Goal: Information Seeking & Learning: Learn about a topic

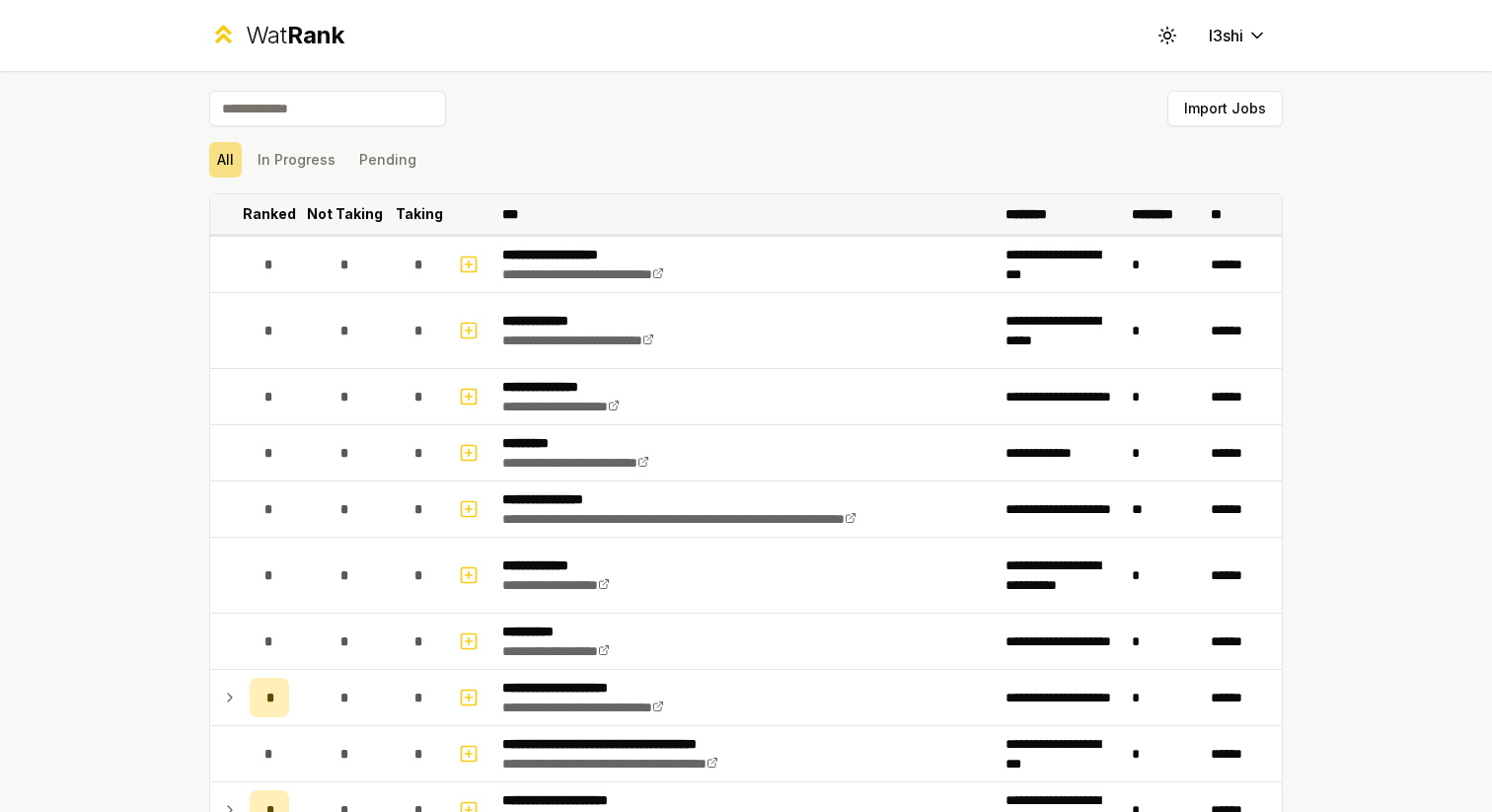
click at [270, 229] on th "Ranked" at bounding box center [270, 214] width 56 height 40
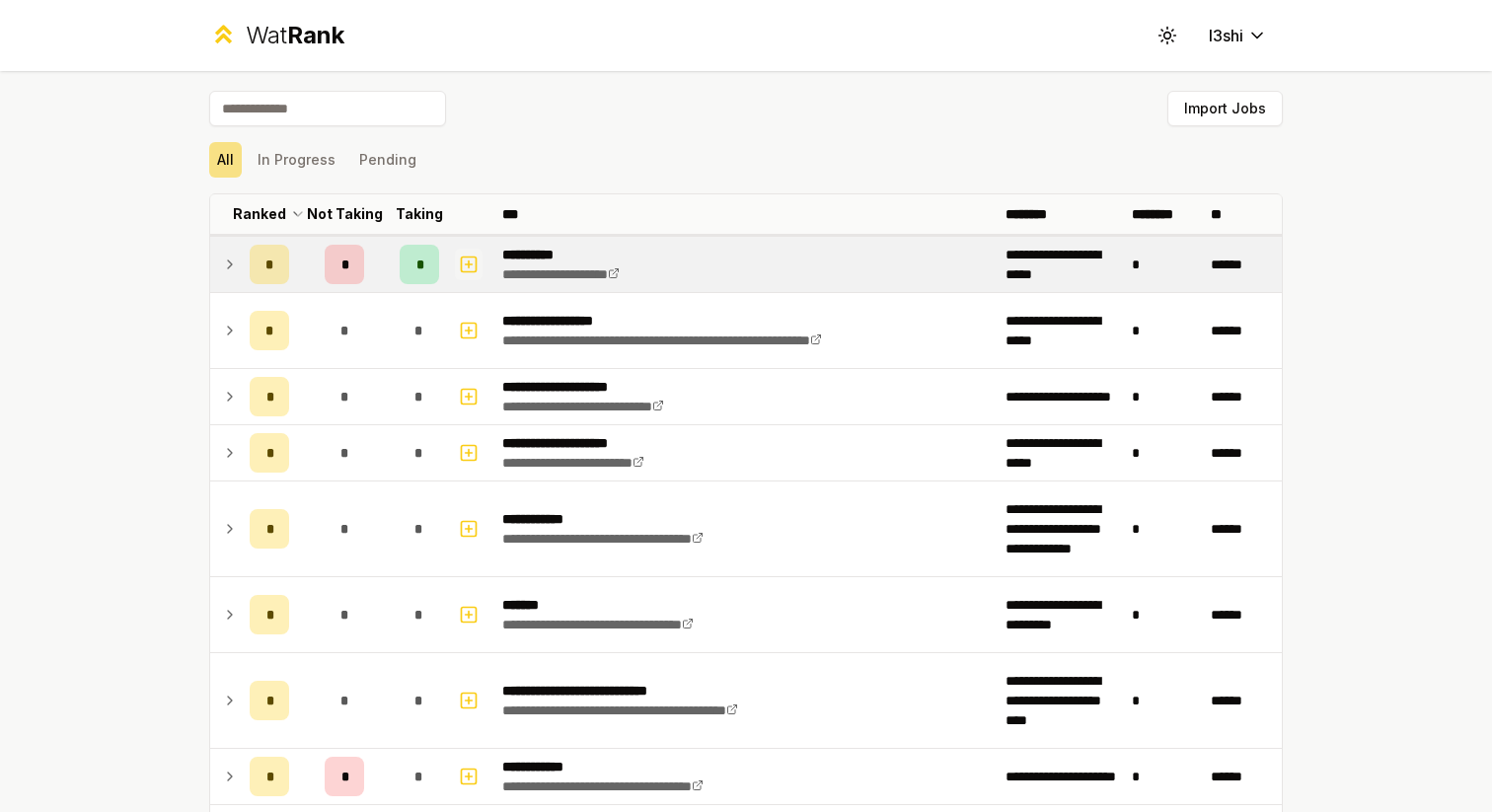
click at [462, 263] on rect "button" at bounding box center [469, 264] width 15 height 15
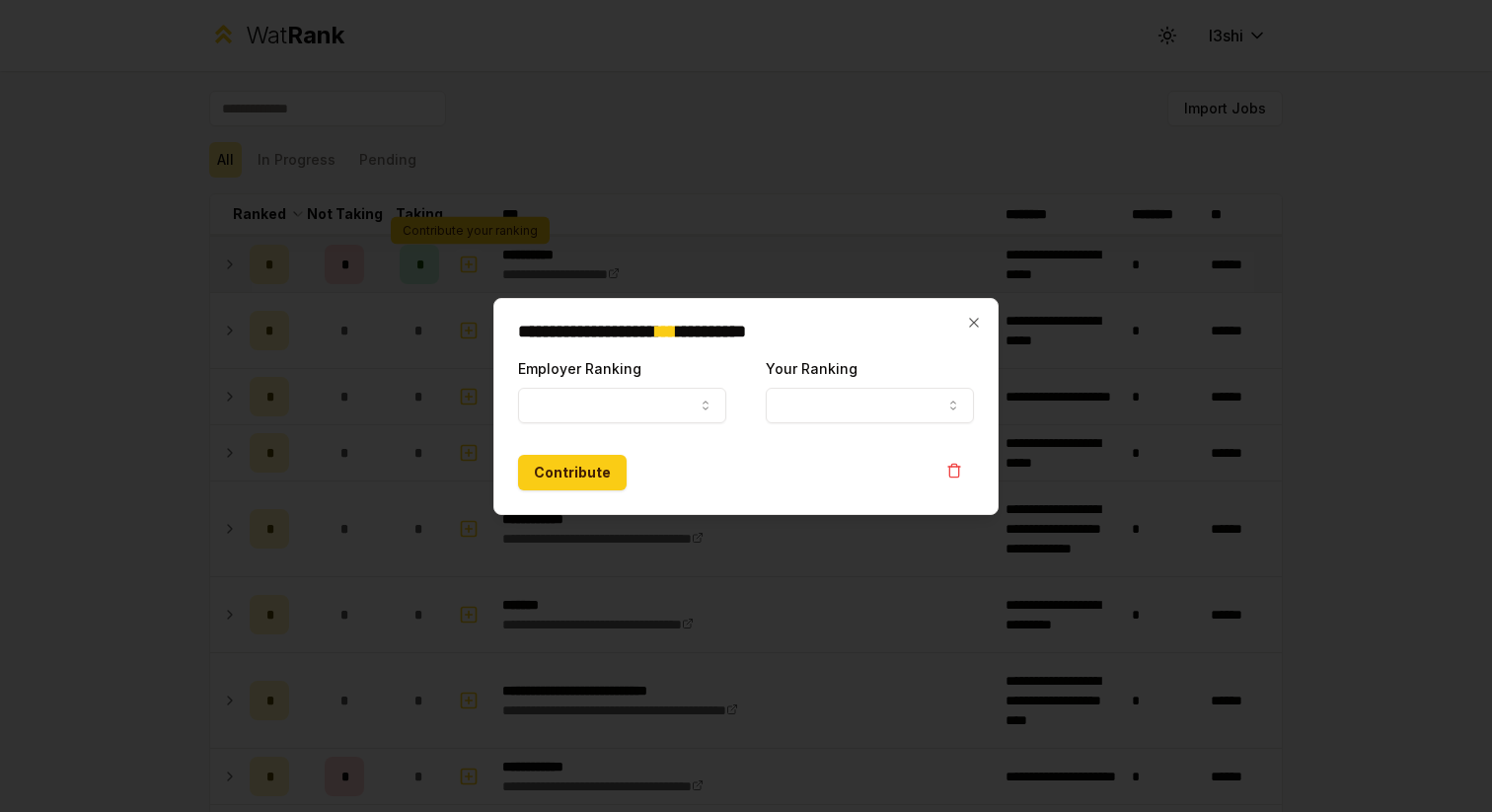
select select
click at [700, 396] on button "Employer Ranking" at bounding box center [622, 406] width 208 height 36
click at [980, 323] on icon "button" at bounding box center [974, 323] width 16 height 16
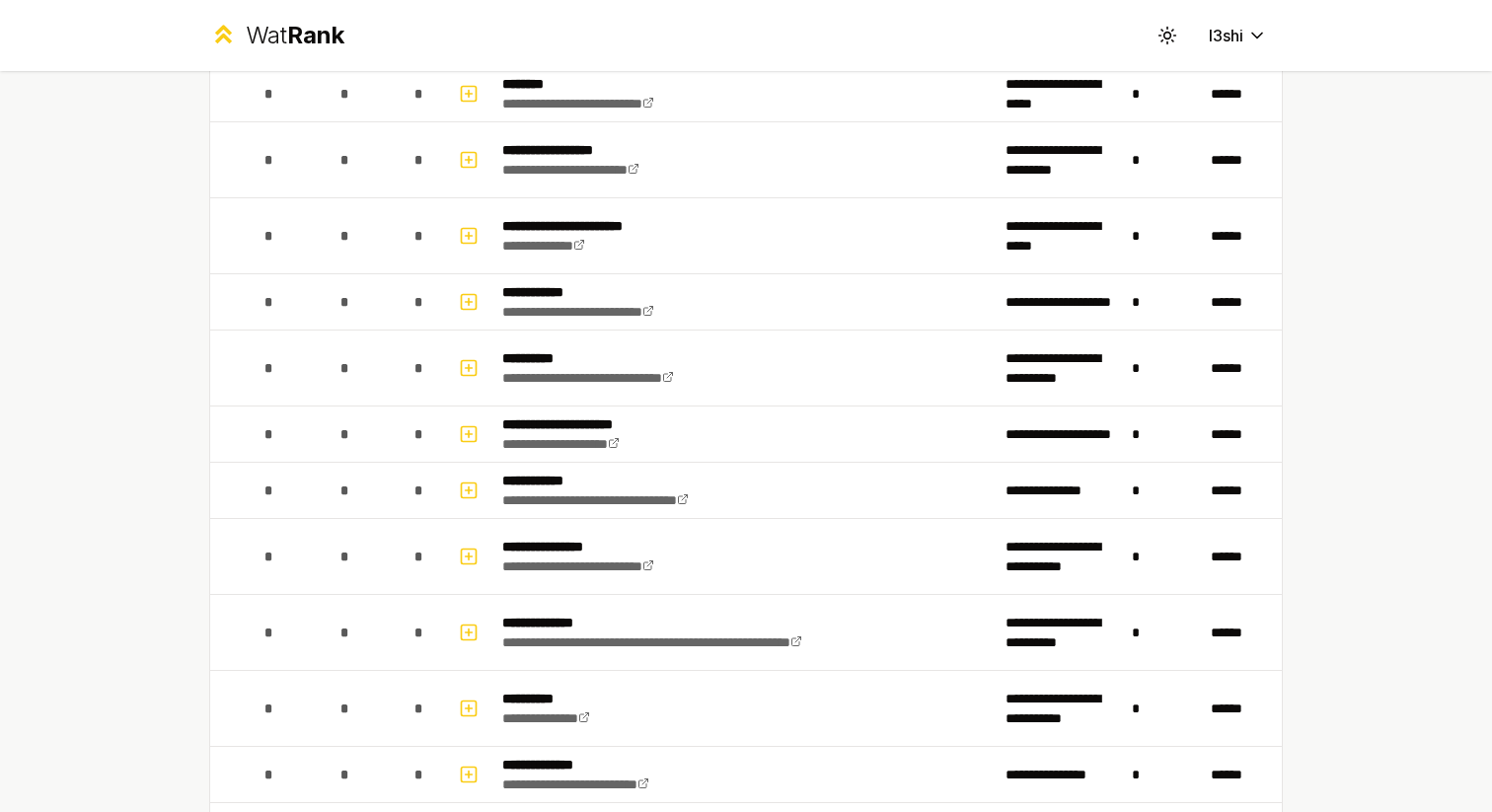
scroll to position [1838, 0]
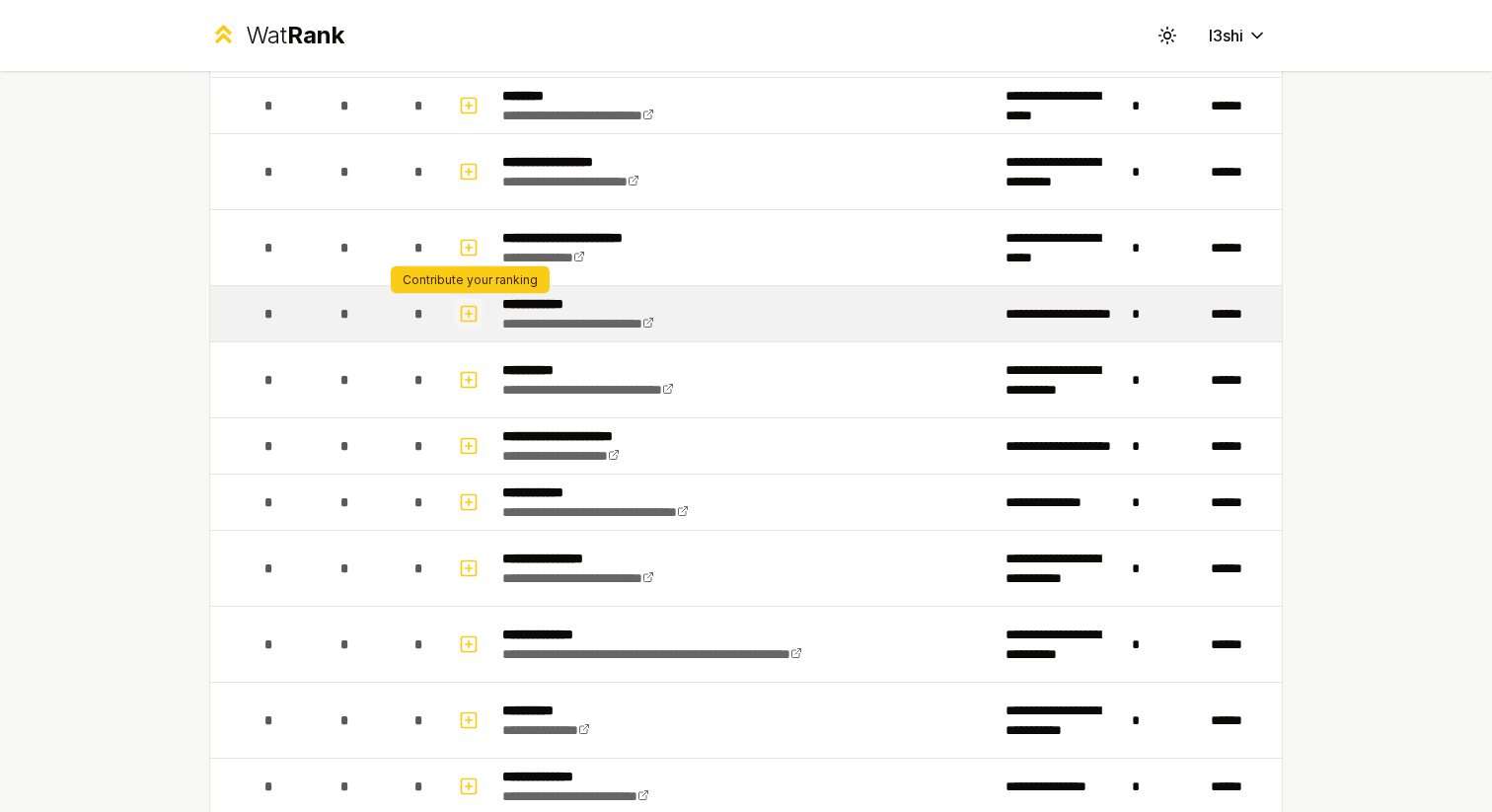
click at [468, 325] on button "button" at bounding box center [469, 314] width 28 height 32
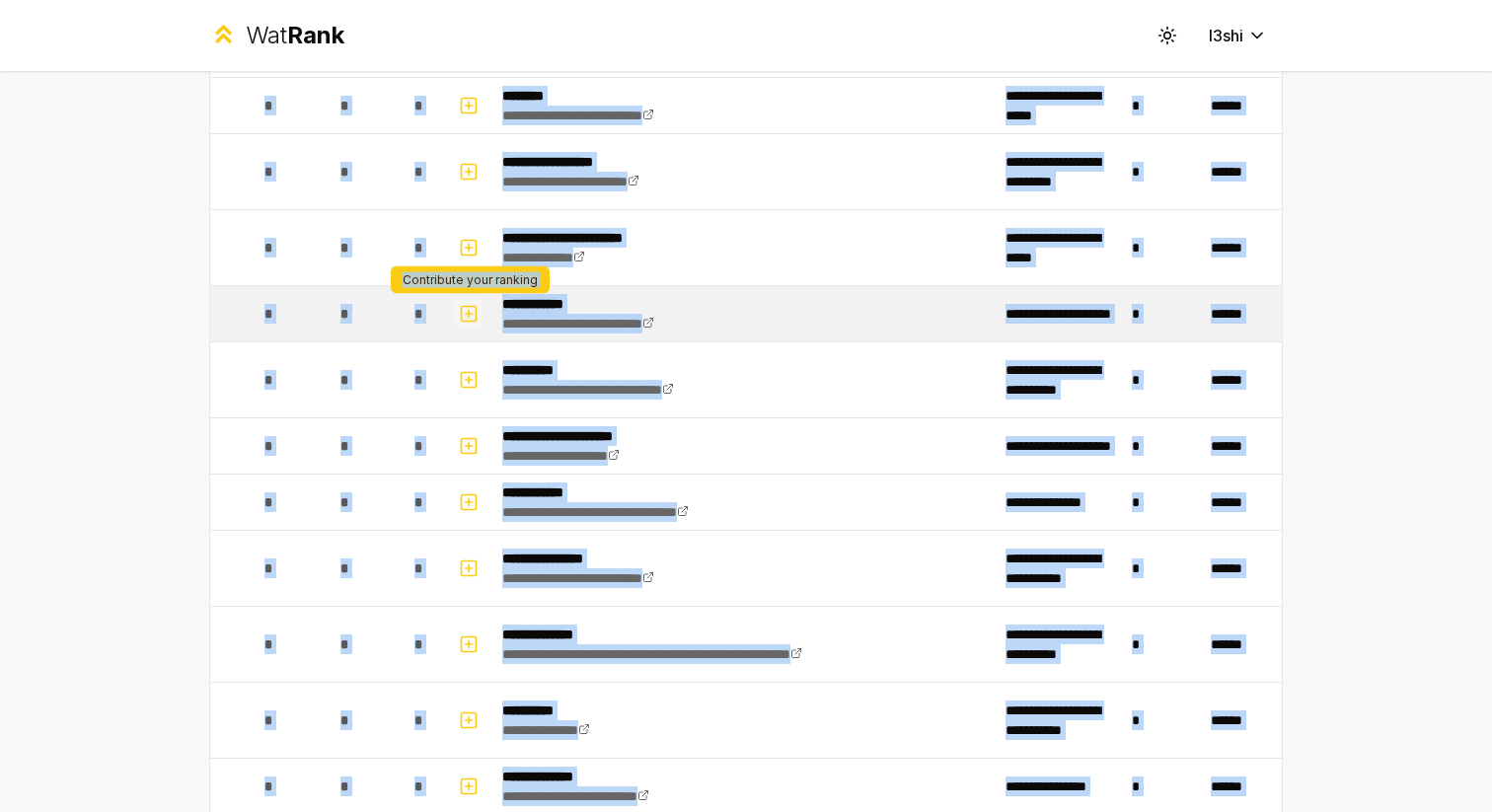
select select
click at [468, 325] on button "button" at bounding box center [469, 314] width 28 height 32
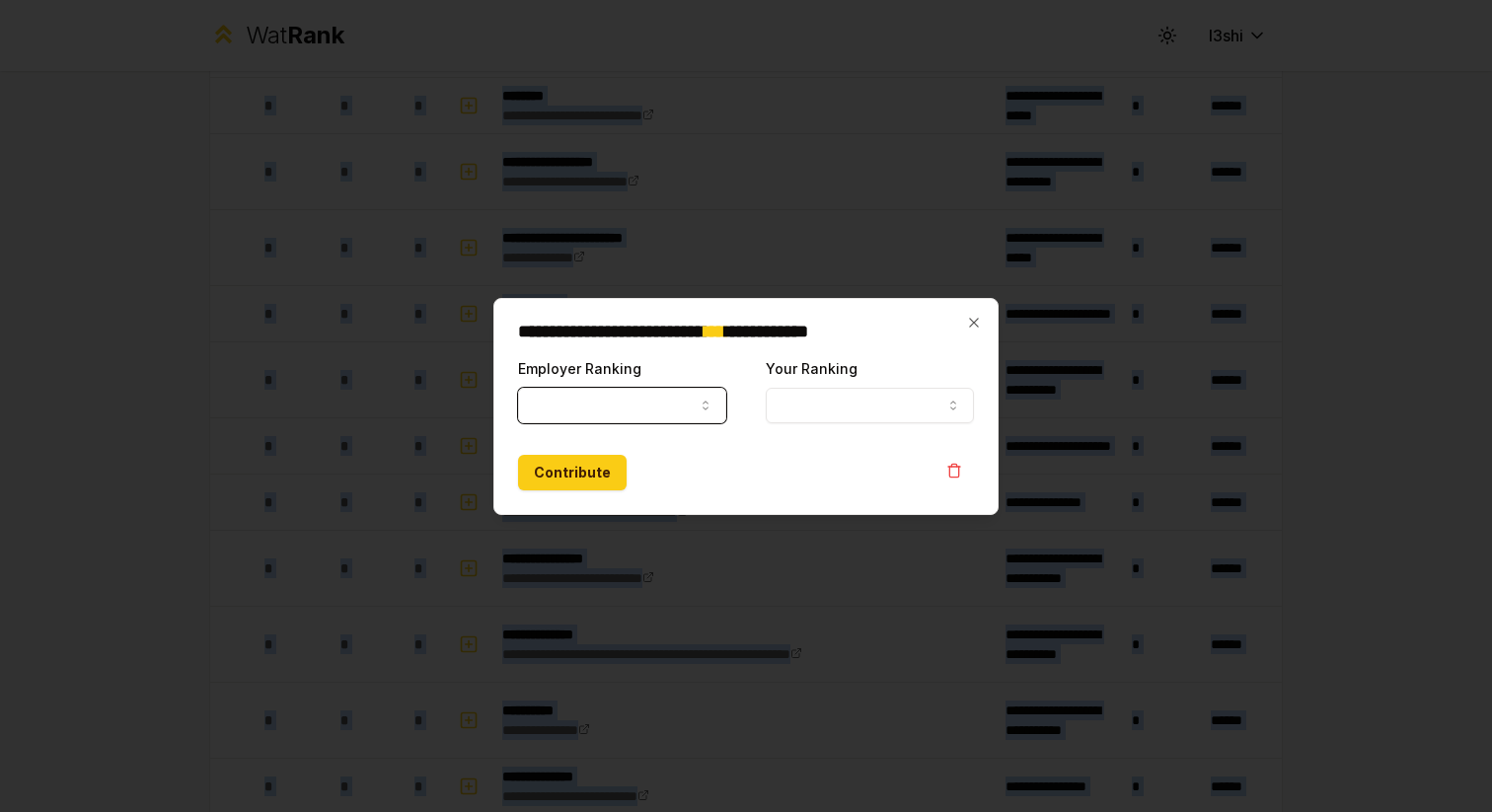
click at [597, 402] on button "Employer Ranking" at bounding box center [622, 406] width 208 height 36
click at [790, 403] on button "Your Ranking" at bounding box center [871, 406] width 208 height 36
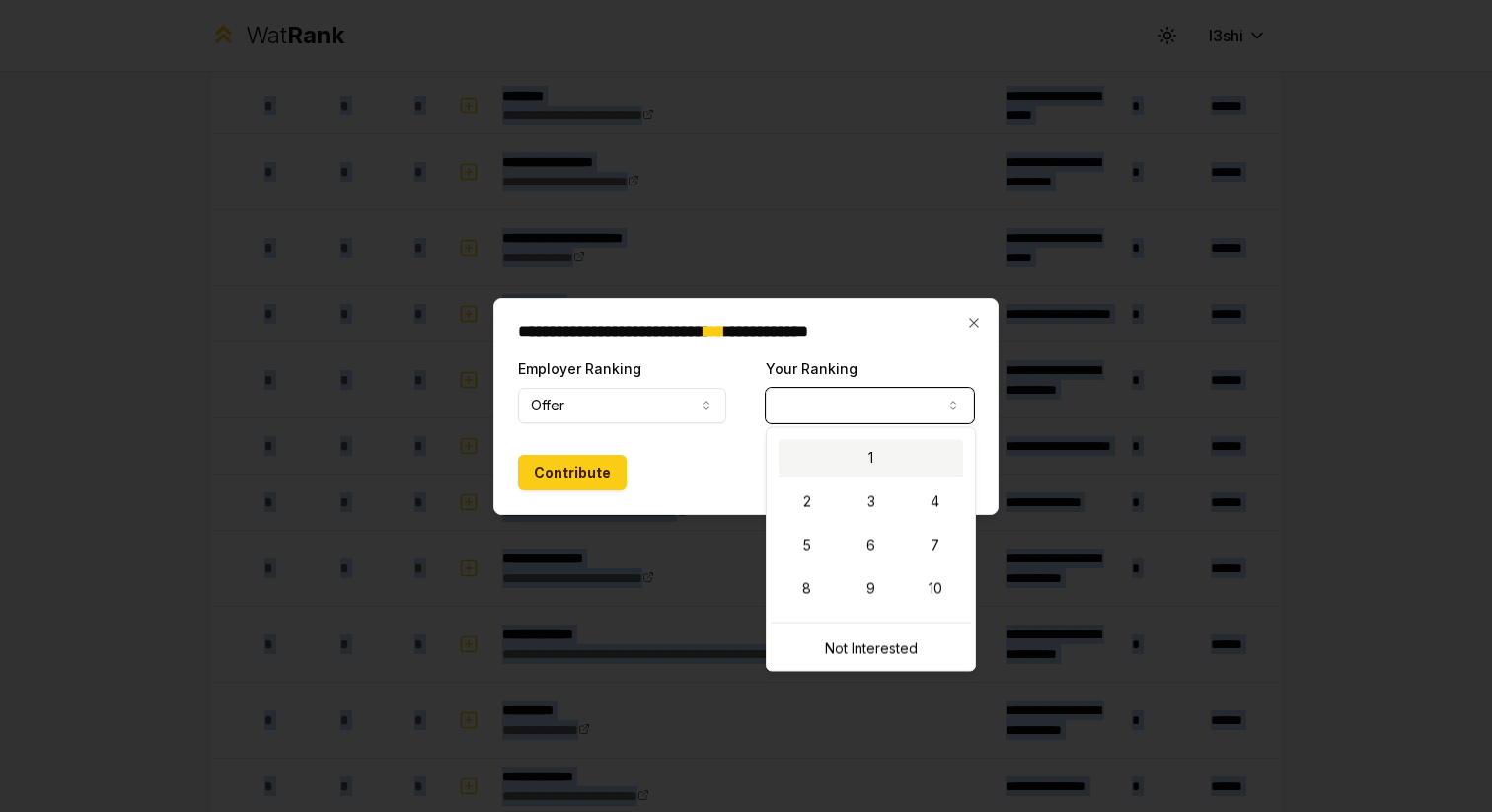
select select "*"
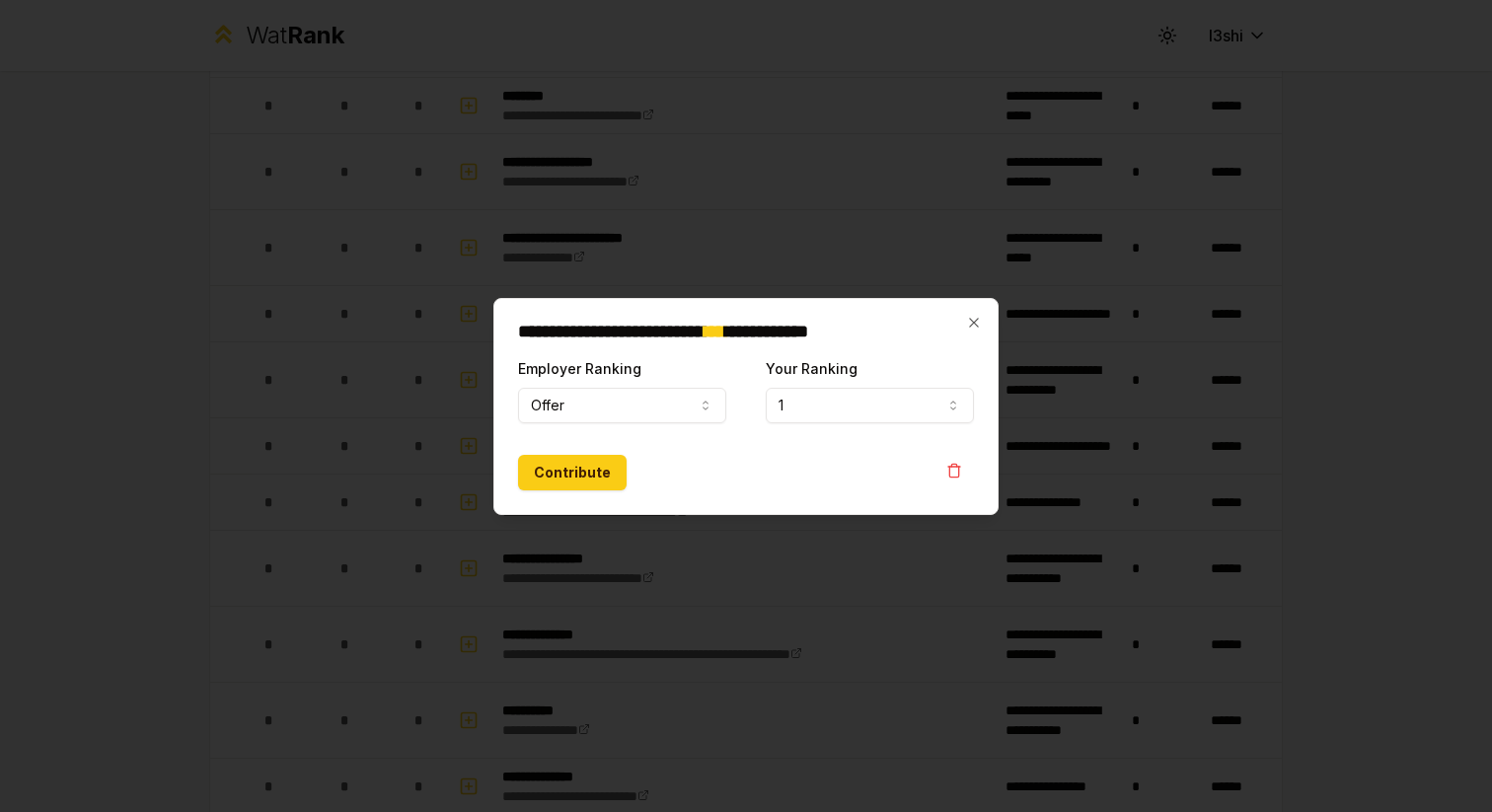
click at [726, 334] on span "*" at bounding box center [715, 332] width 21 height 18
click at [959, 323] on h2 "**********" at bounding box center [746, 332] width 456 height 18
click at [982, 323] on div "**********" at bounding box center [746, 406] width 505 height 217
click at [968, 321] on icon "button" at bounding box center [974, 323] width 16 height 16
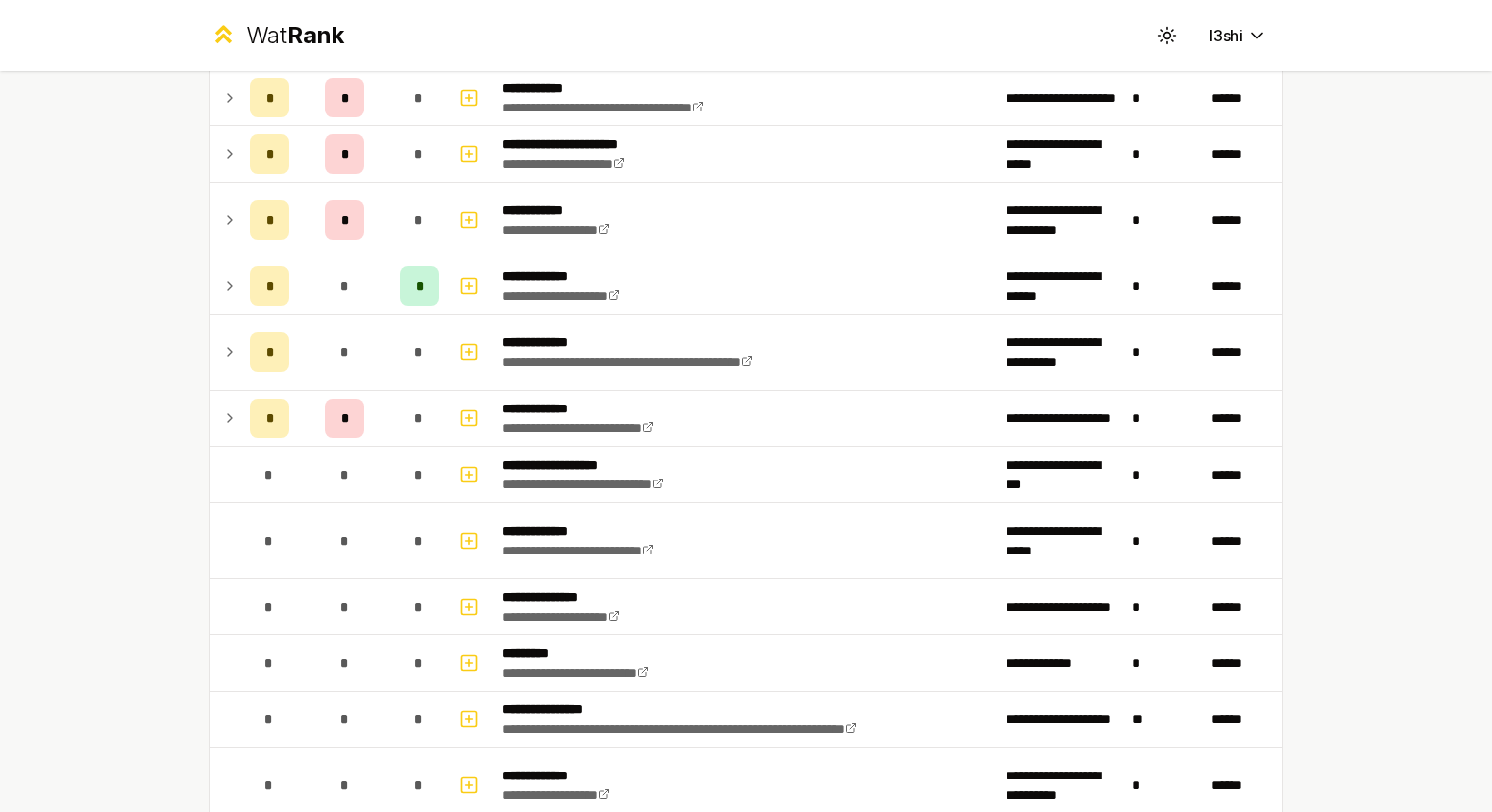
scroll to position [626, 0]
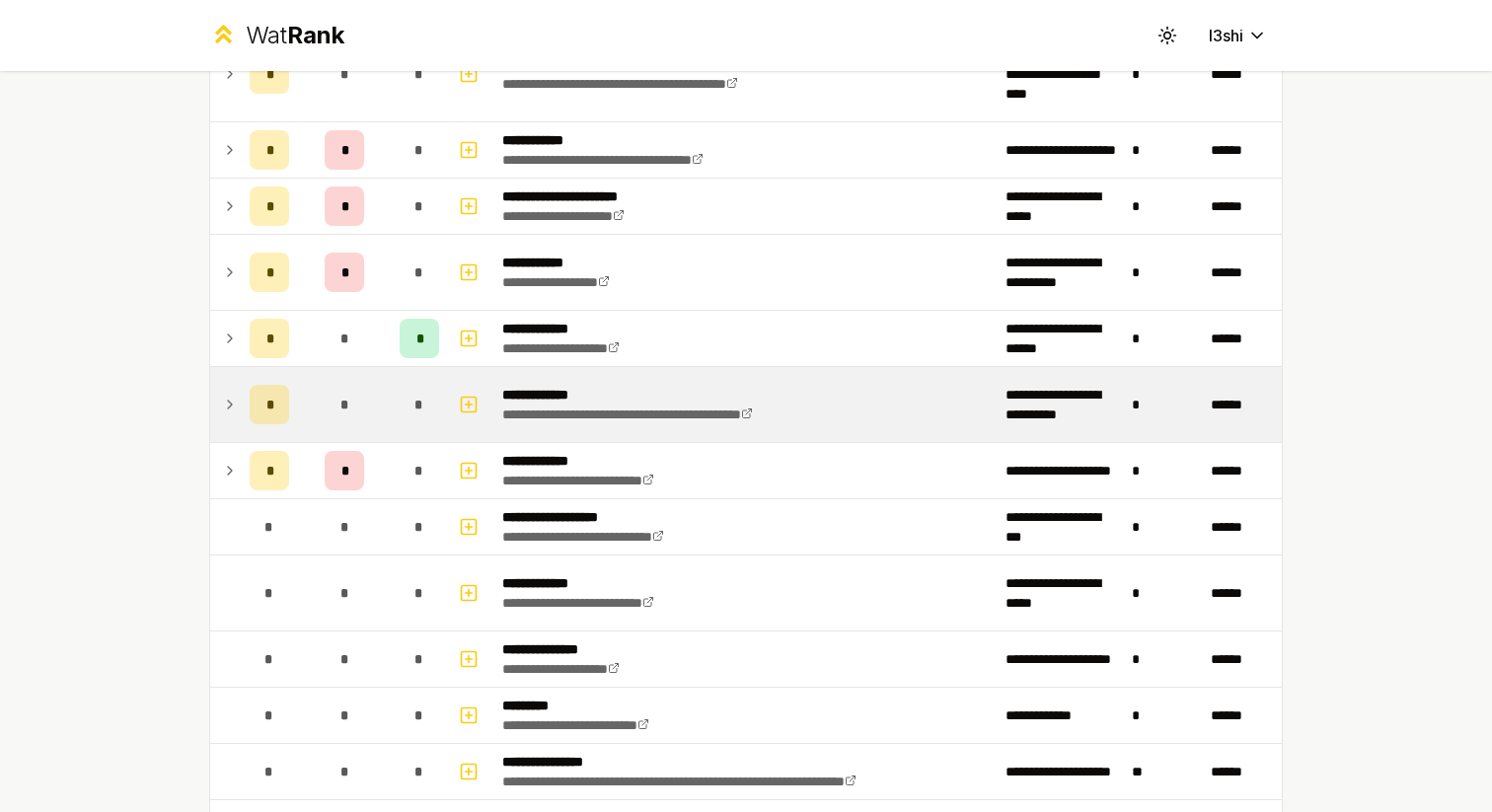
click at [233, 404] on icon at bounding box center [230, 405] width 16 height 24
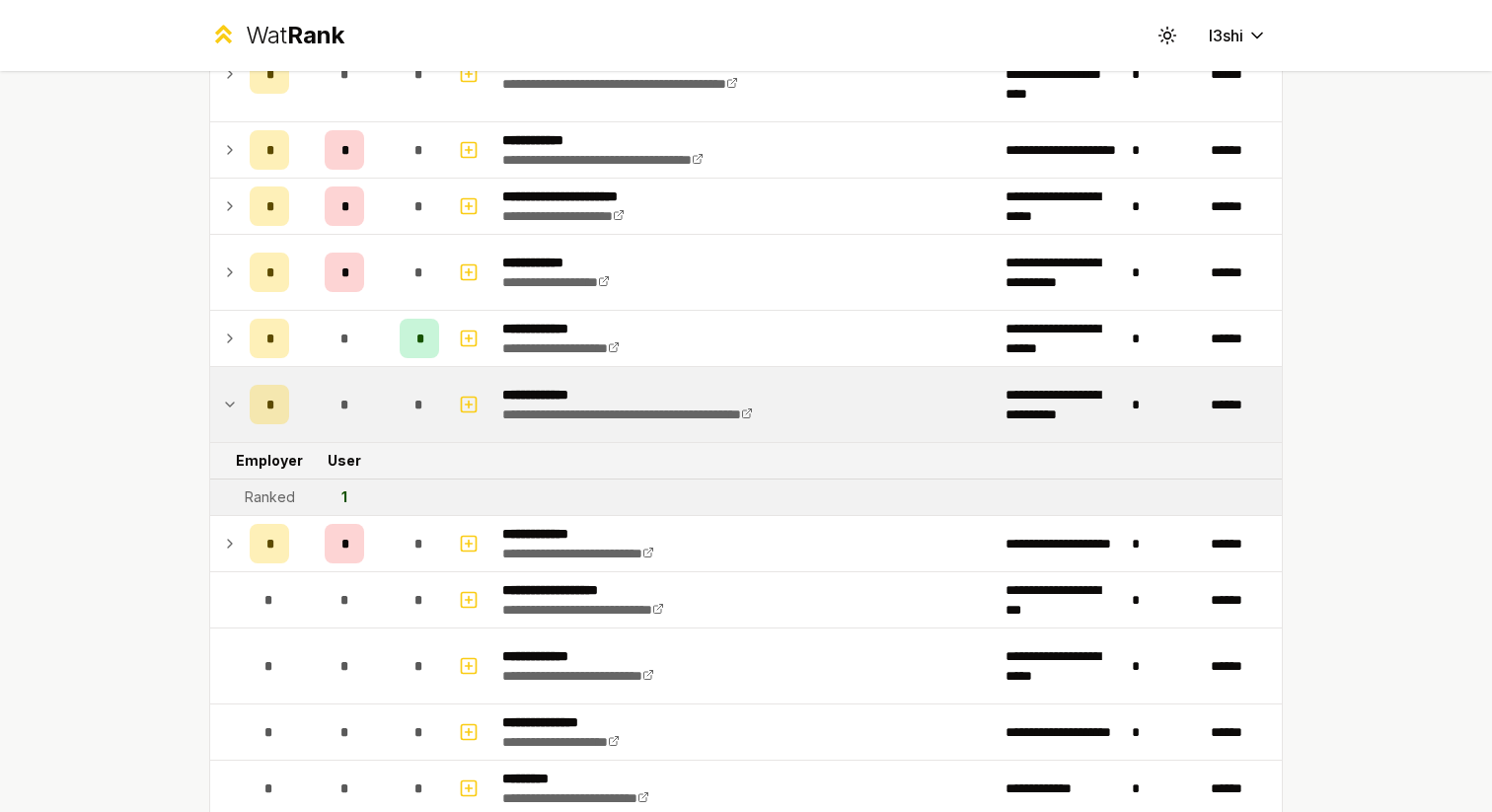
click at [233, 404] on icon at bounding box center [230, 405] width 8 height 4
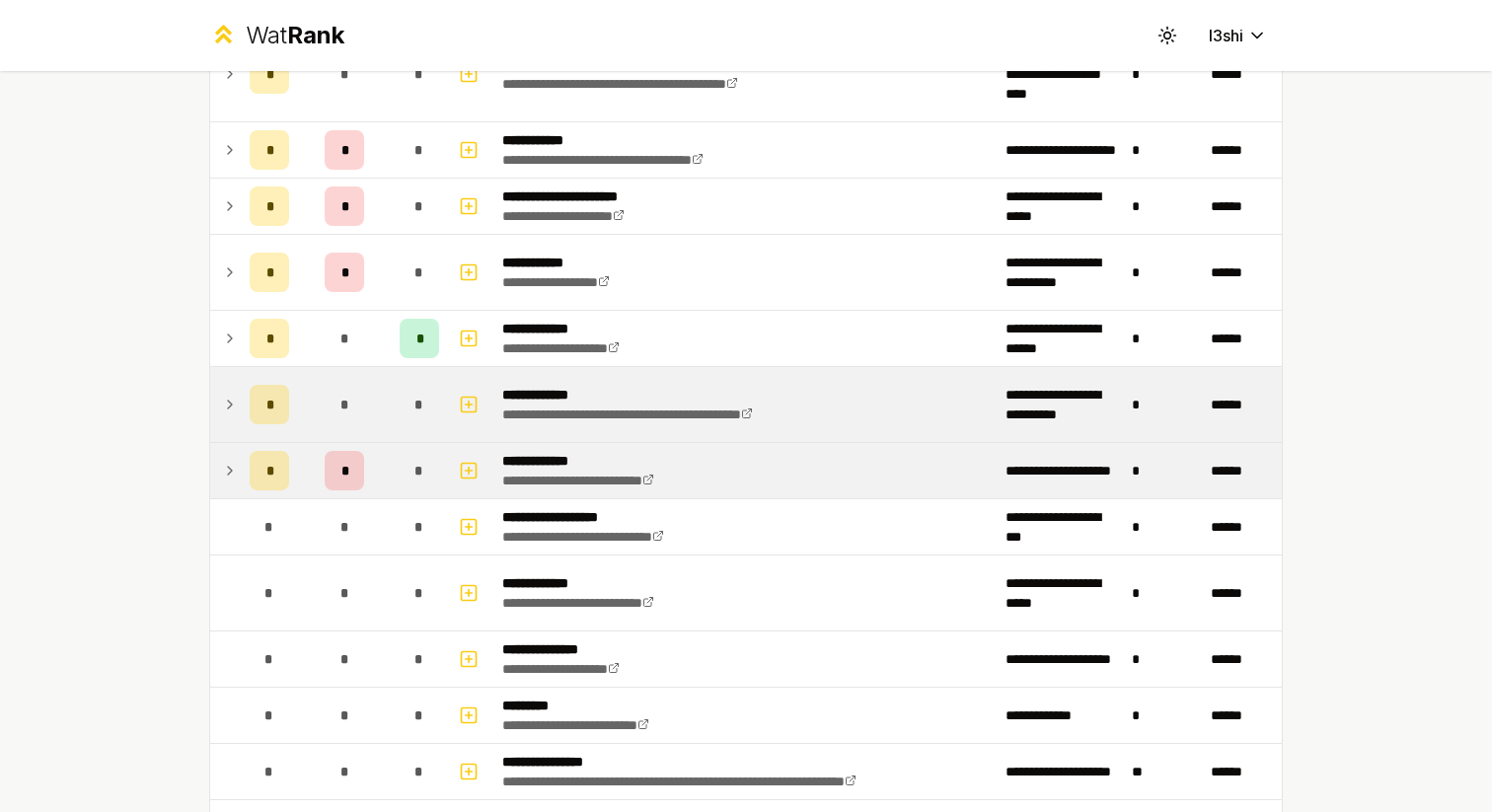
click at [231, 458] on td at bounding box center [226, 471] width 32 height 56
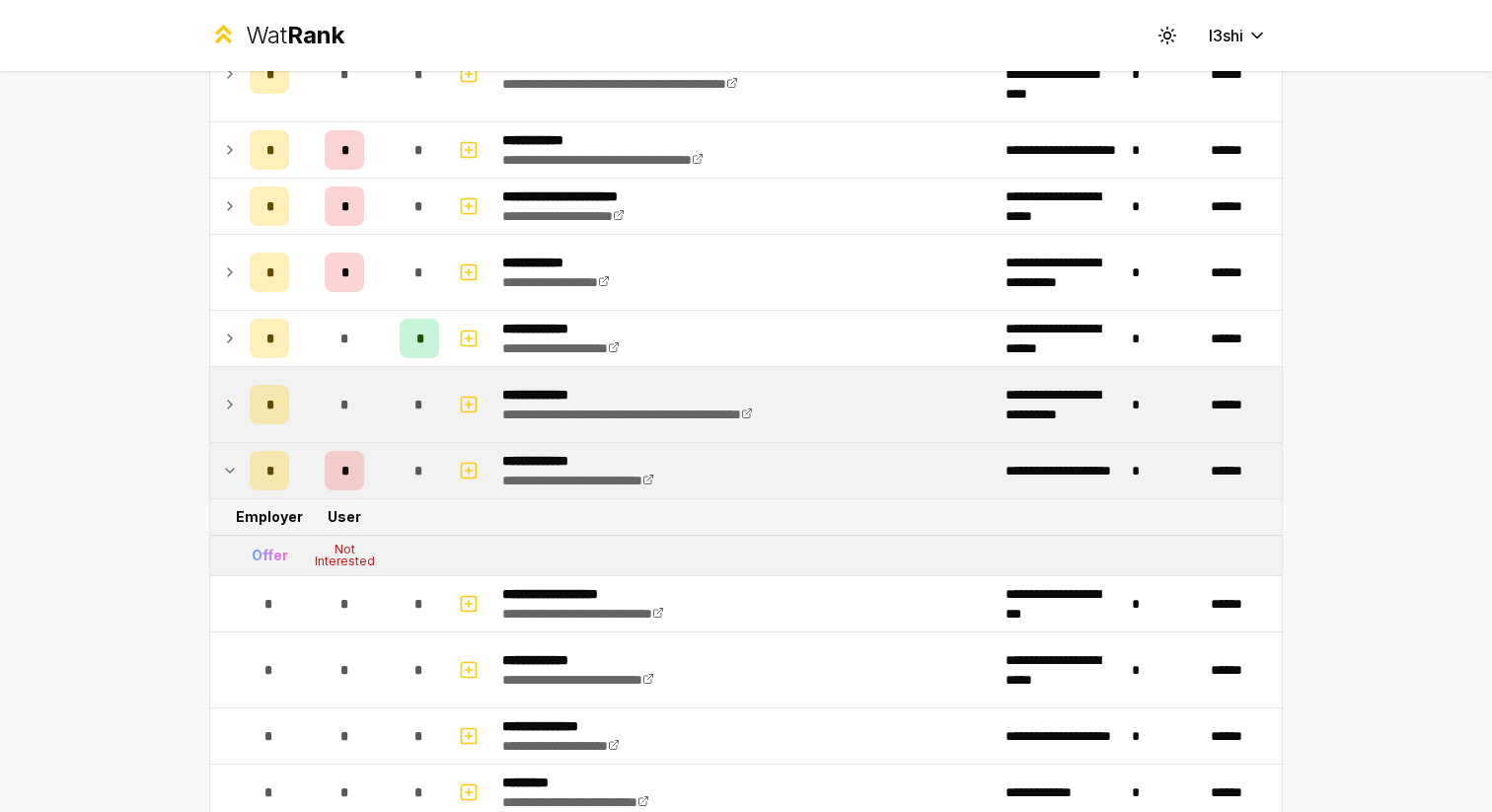
click at [231, 458] on td at bounding box center [226, 471] width 32 height 56
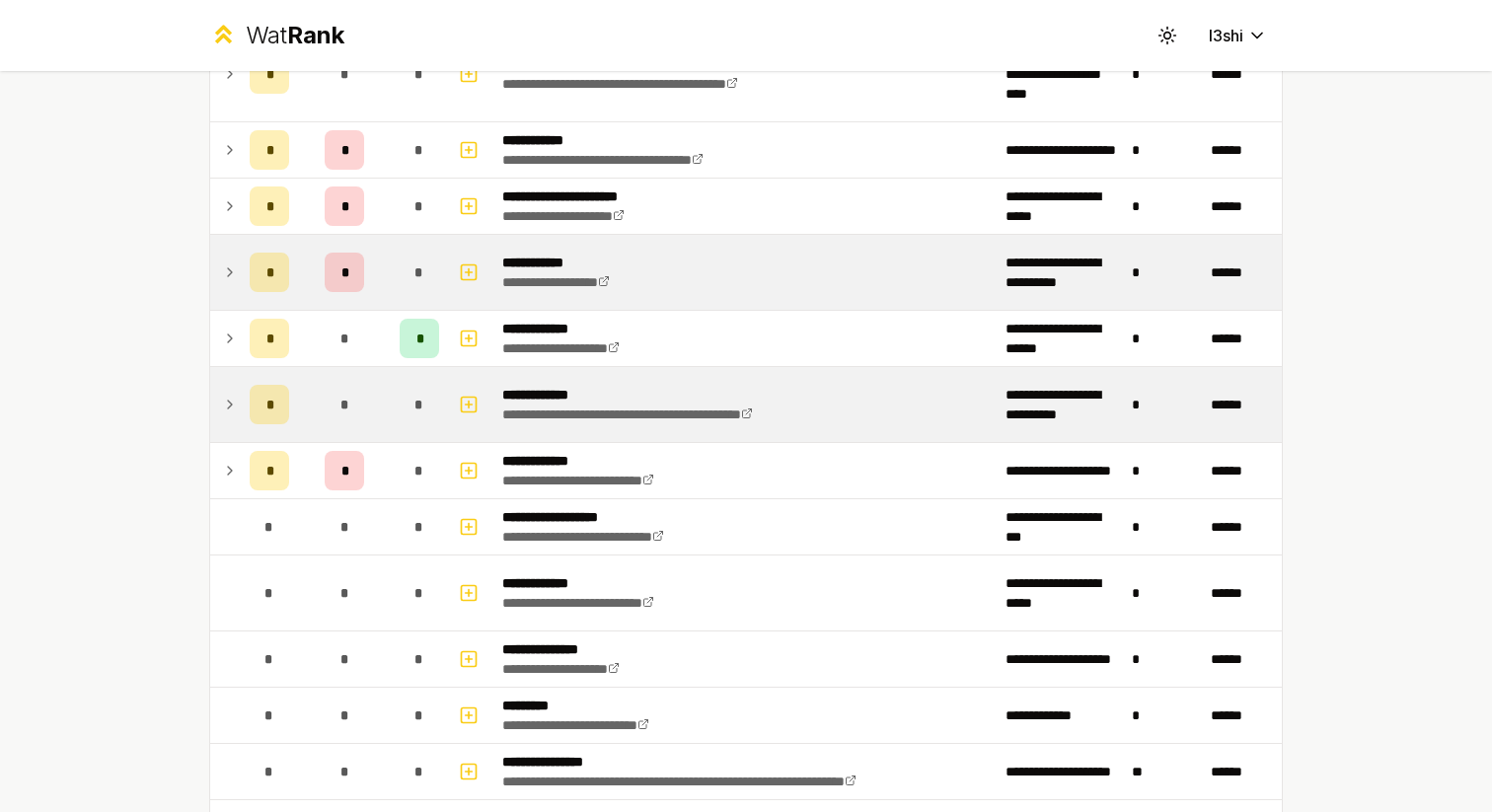
click at [230, 283] on icon at bounding box center [230, 273] width 16 height 24
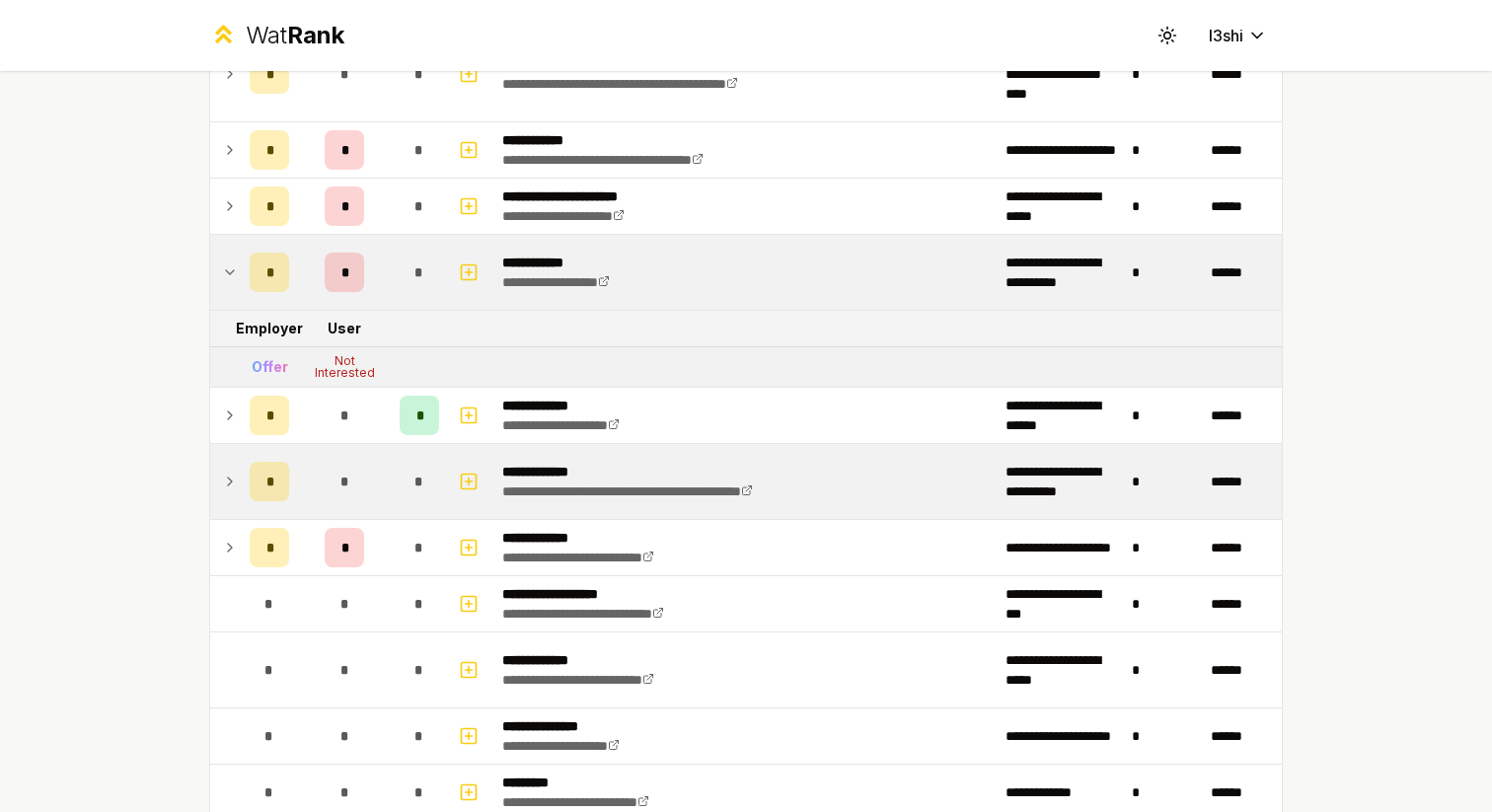
click at [230, 283] on icon at bounding box center [230, 273] width 16 height 24
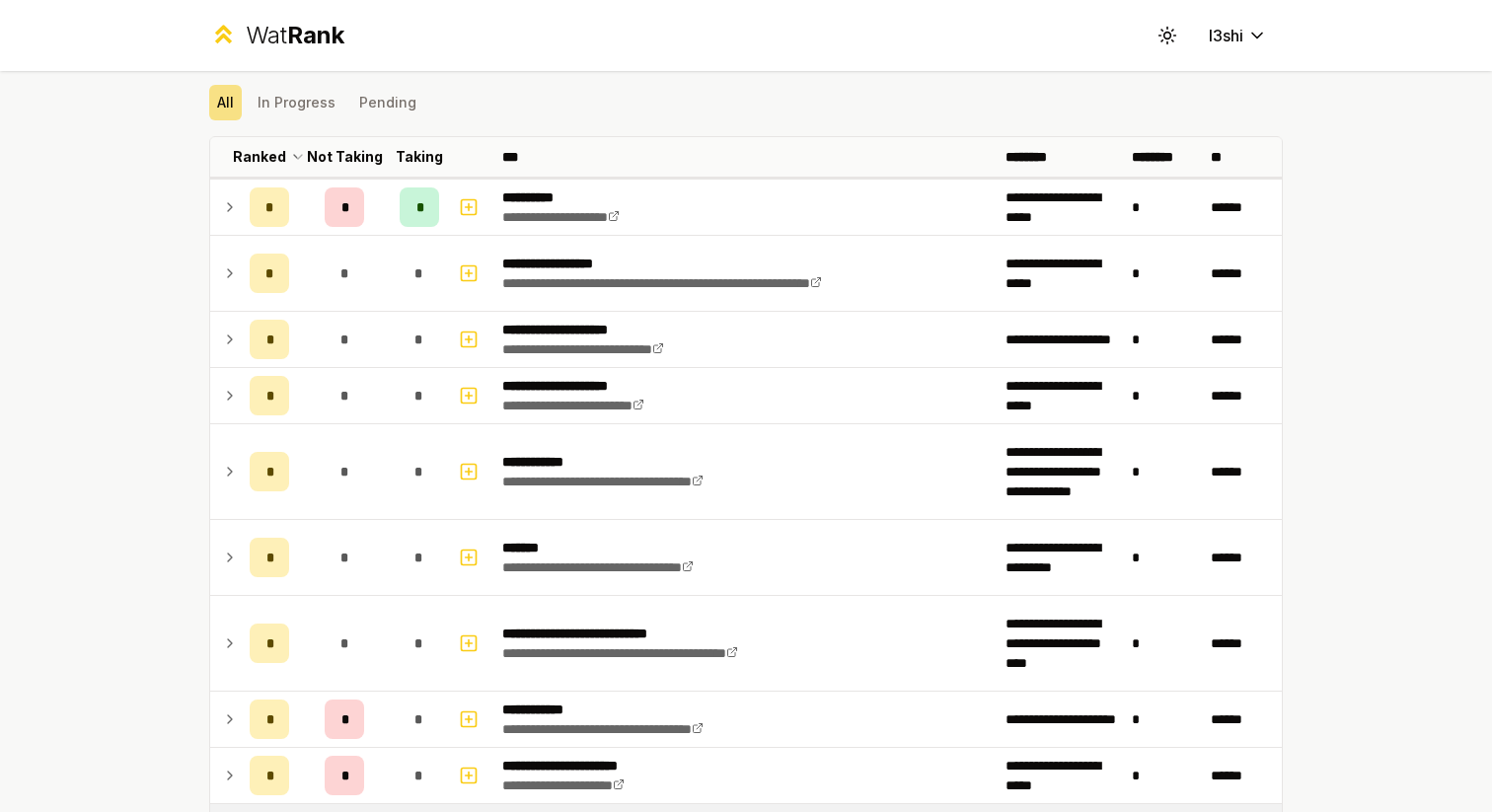
scroll to position [51, 0]
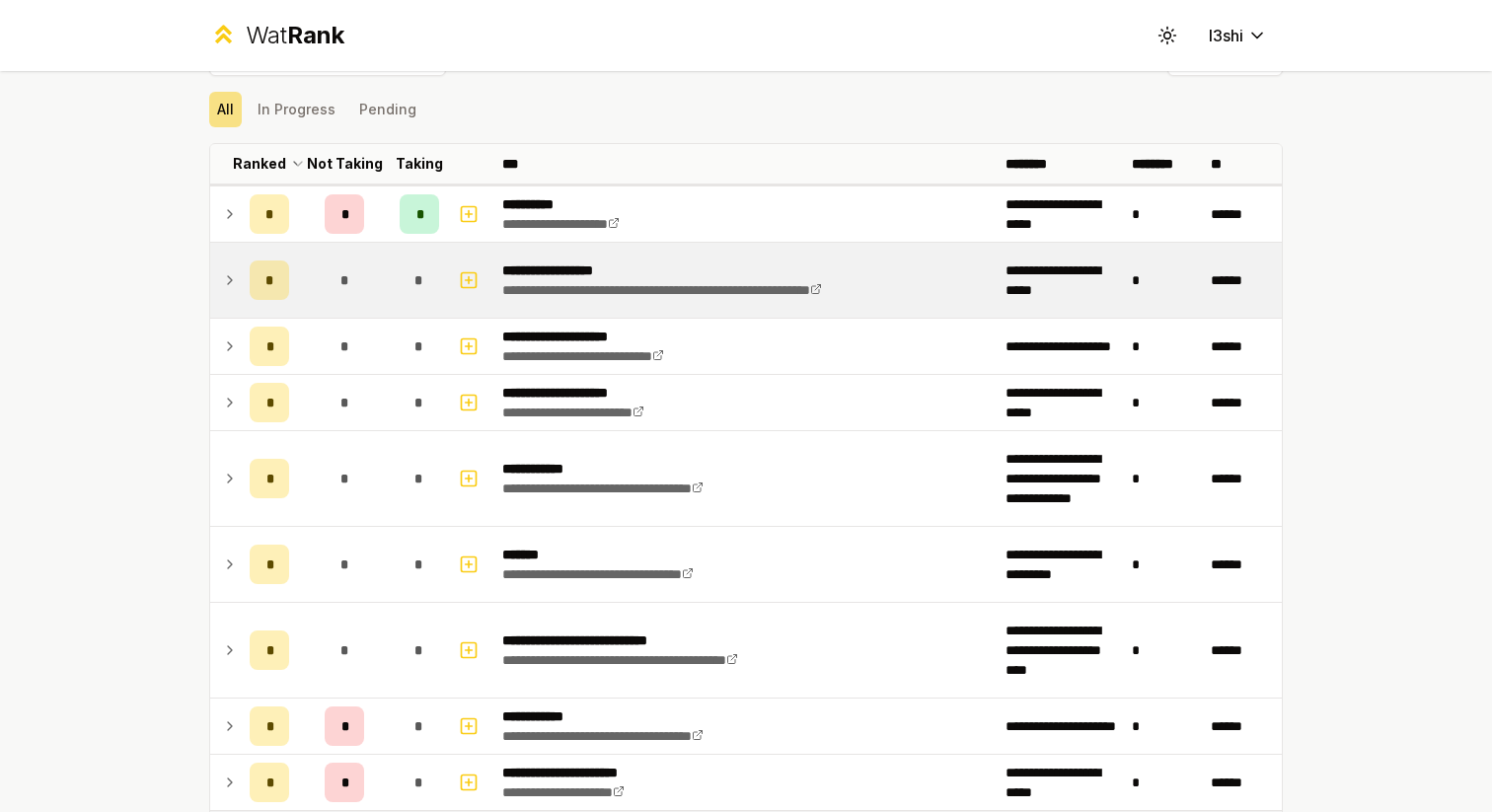
click at [229, 281] on icon at bounding box center [230, 280] width 4 height 8
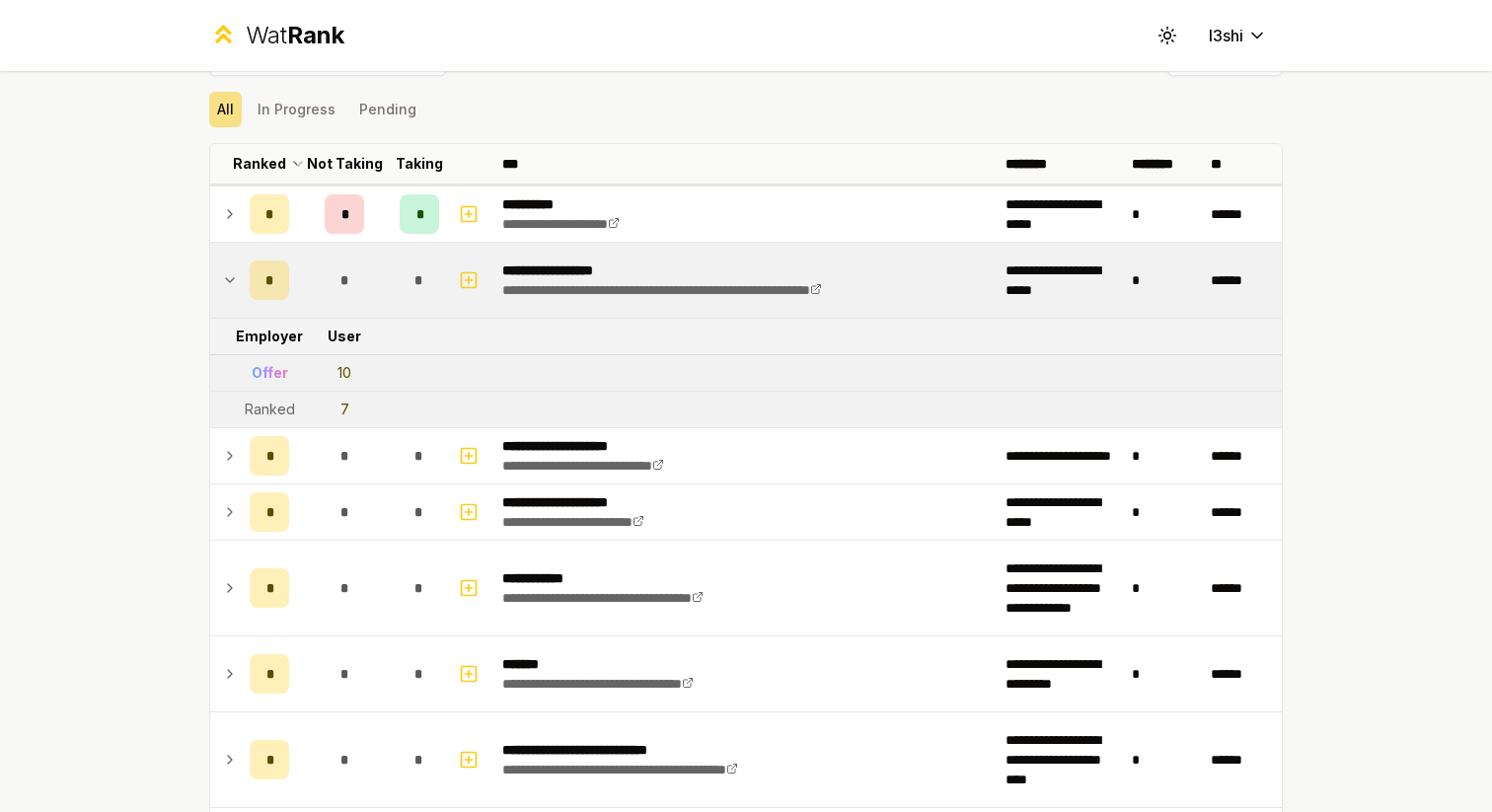
click at [229, 281] on icon at bounding box center [230, 280] width 8 height 4
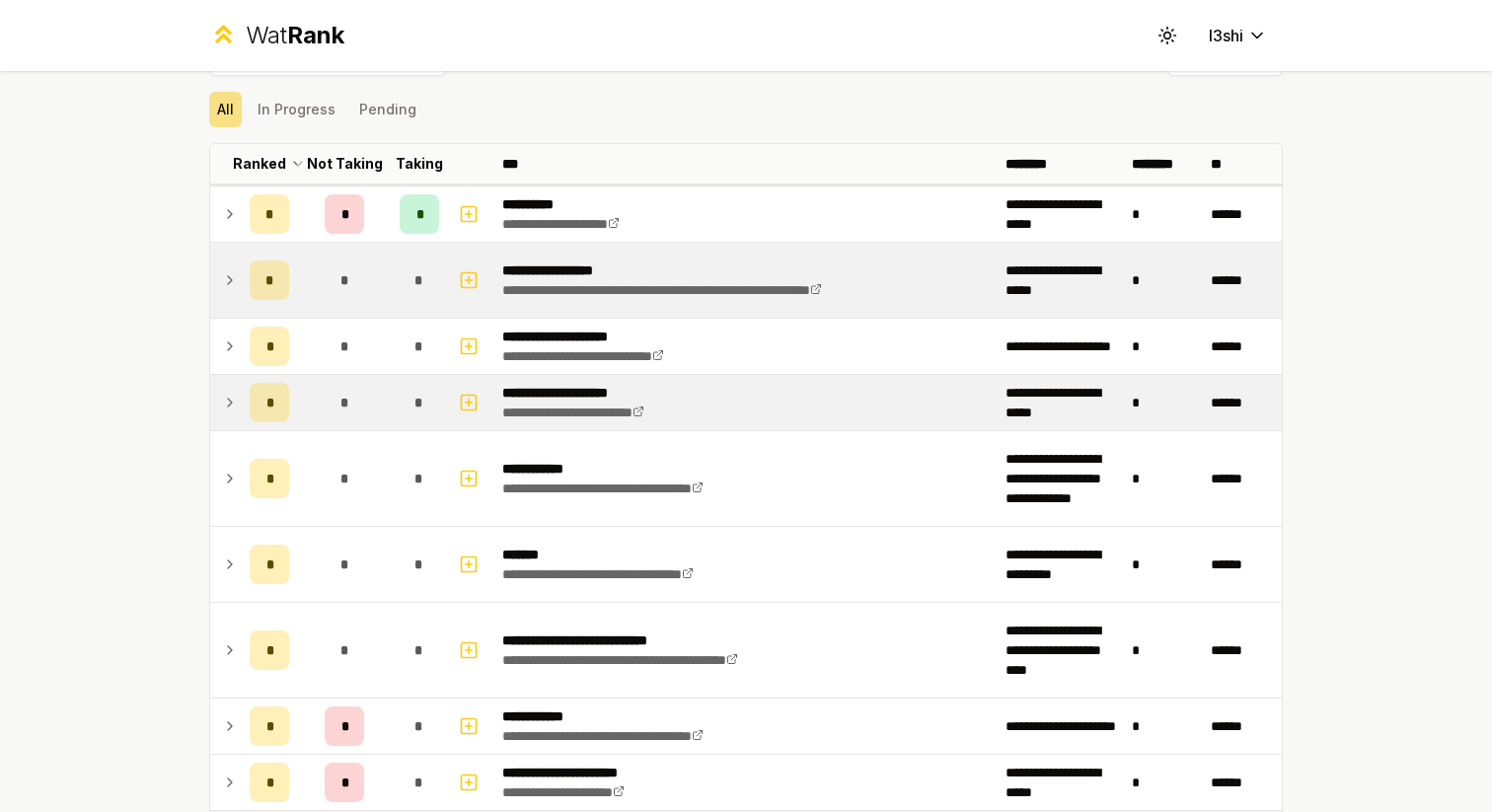
click at [228, 406] on icon at bounding box center [230, 403] width 4 height 8
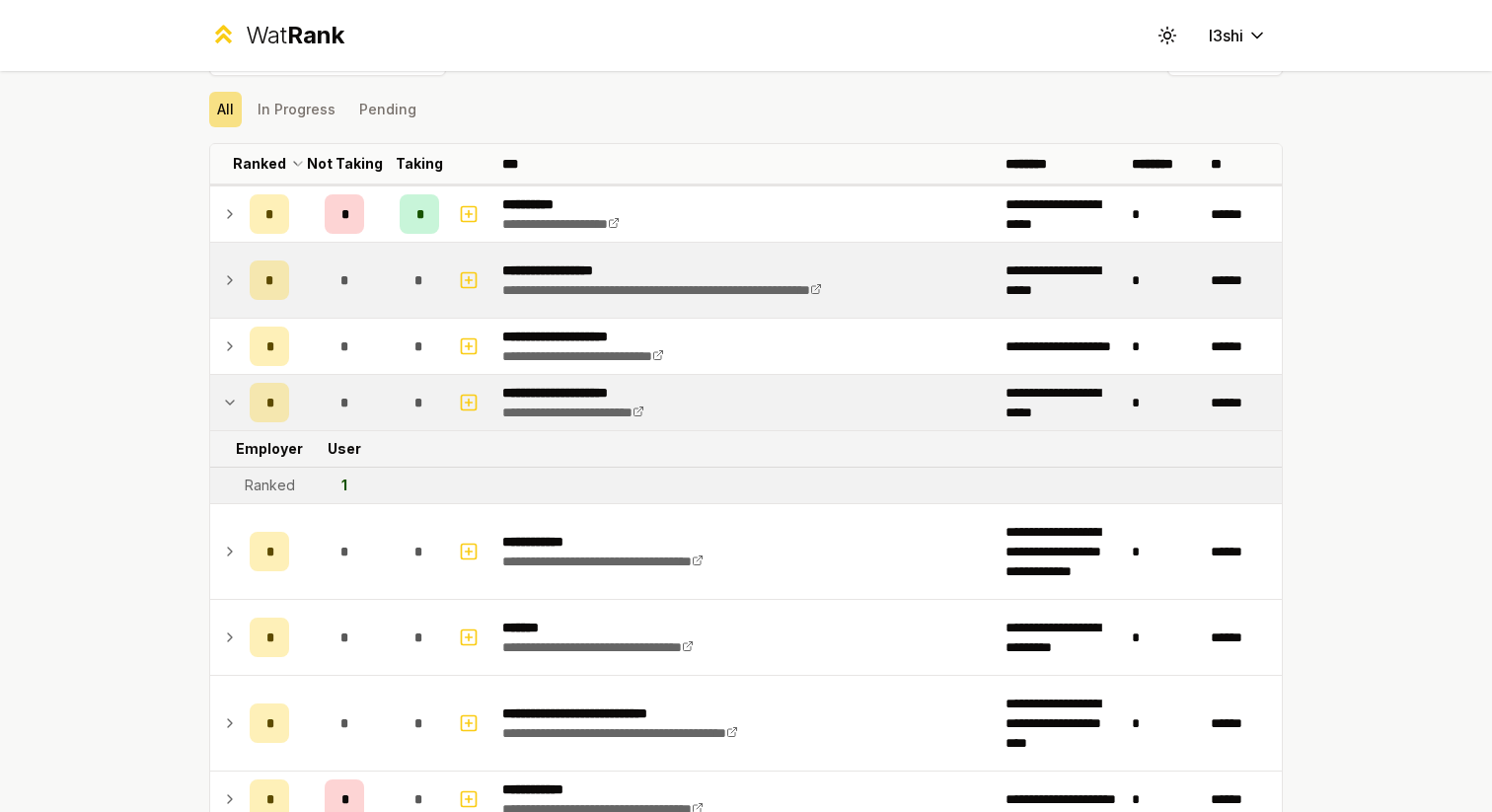
click at [227, 406] on icon at bounding box center [230, 403] width 16 height 24
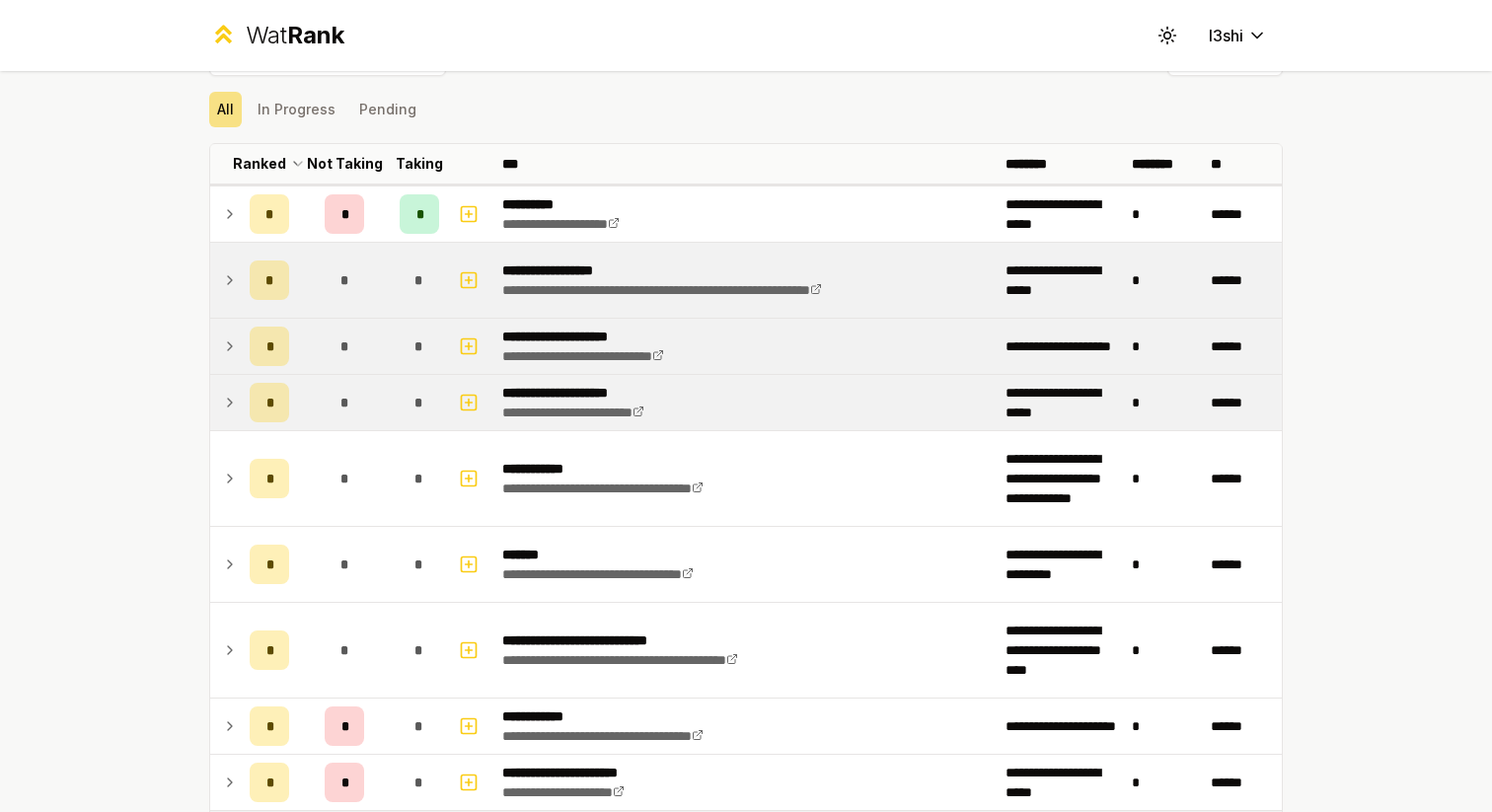
click at [227, 347] on icon at bounding box center [230, 346] width 16 height 24
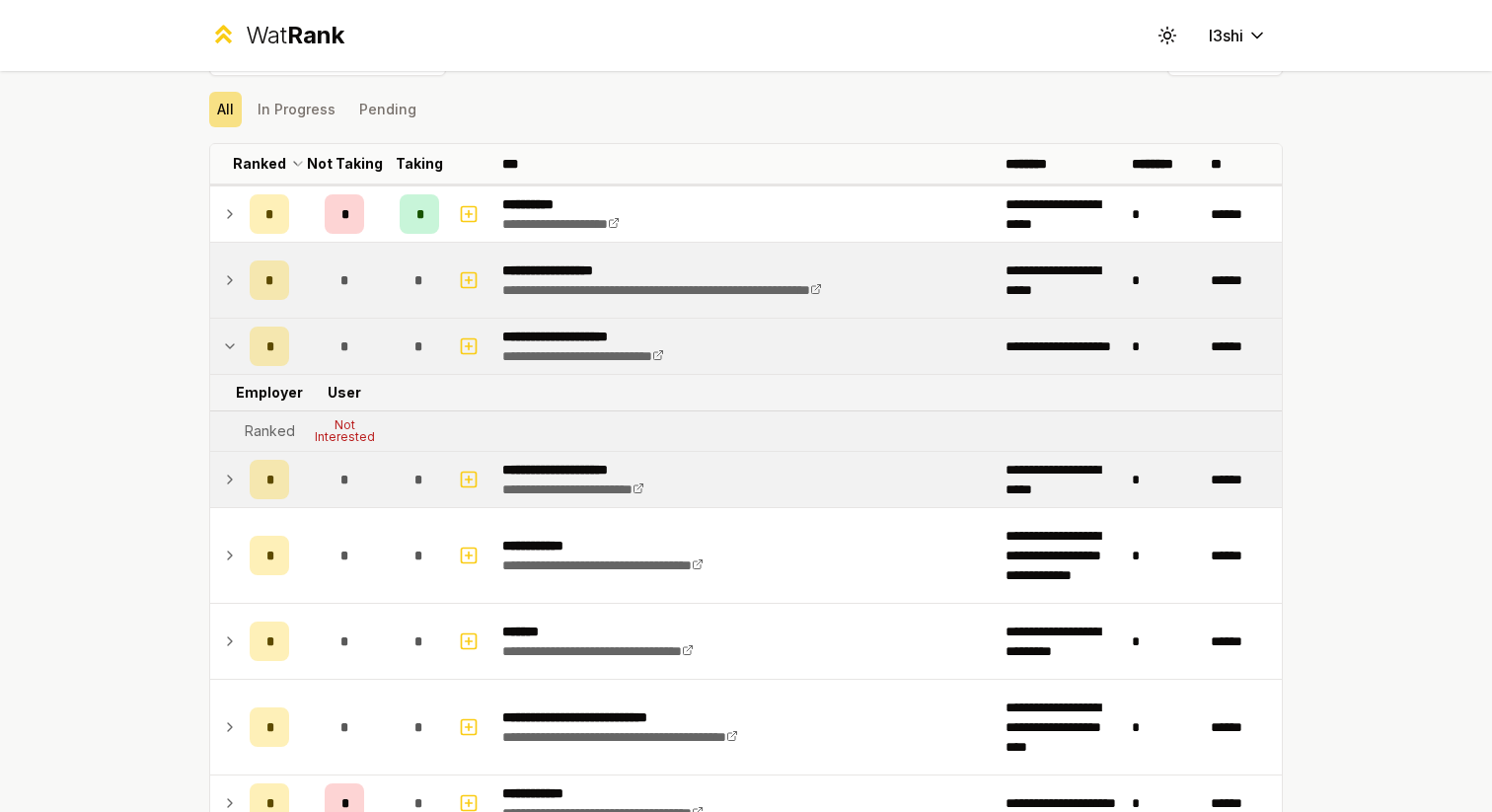
click at [227, 346] on icon at bounding box center [230, 346] width 8 height 4
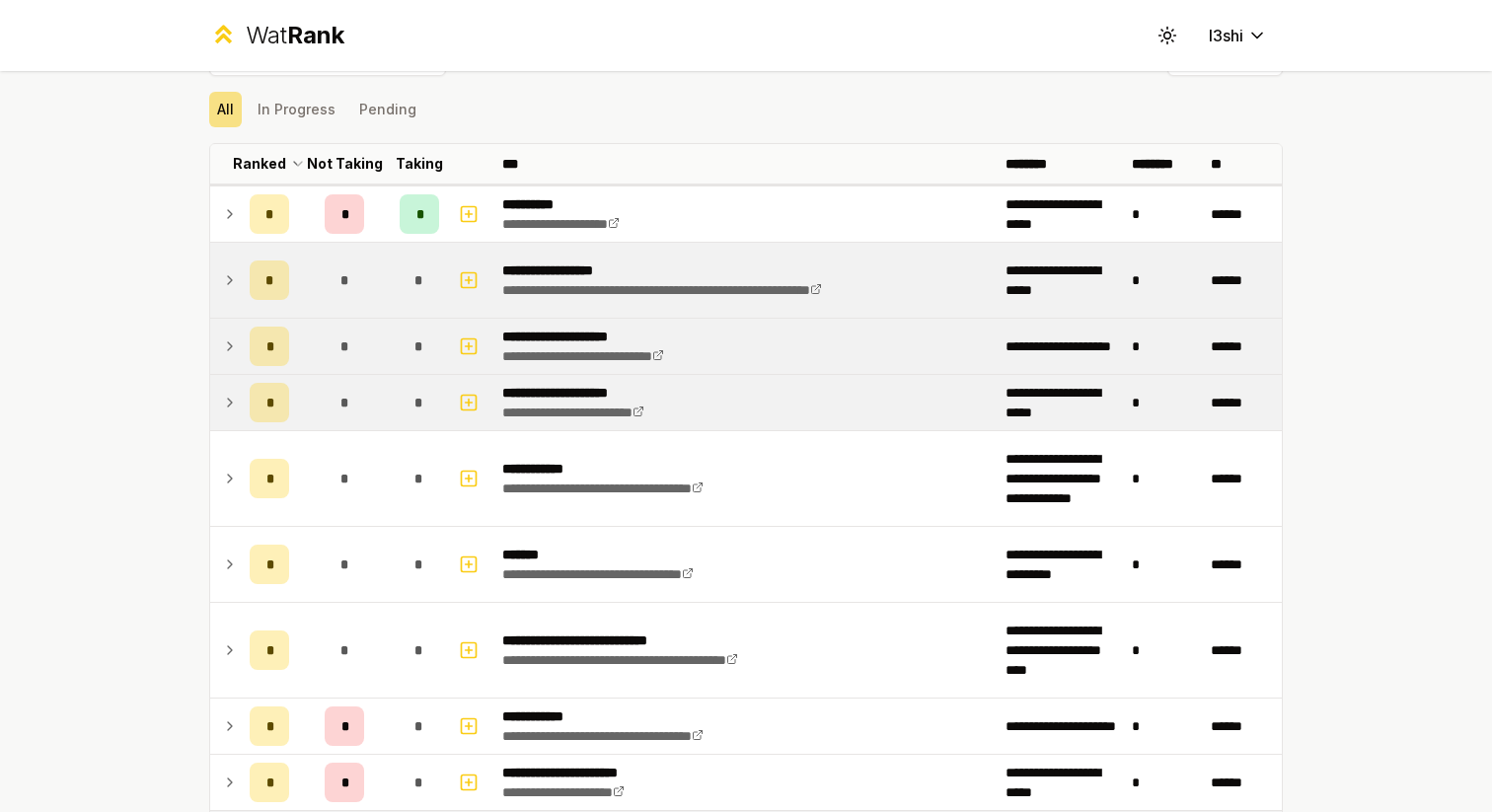
scroll to position [0, 0]
